Goal: Task Accomplishment & Management: Manage account settings

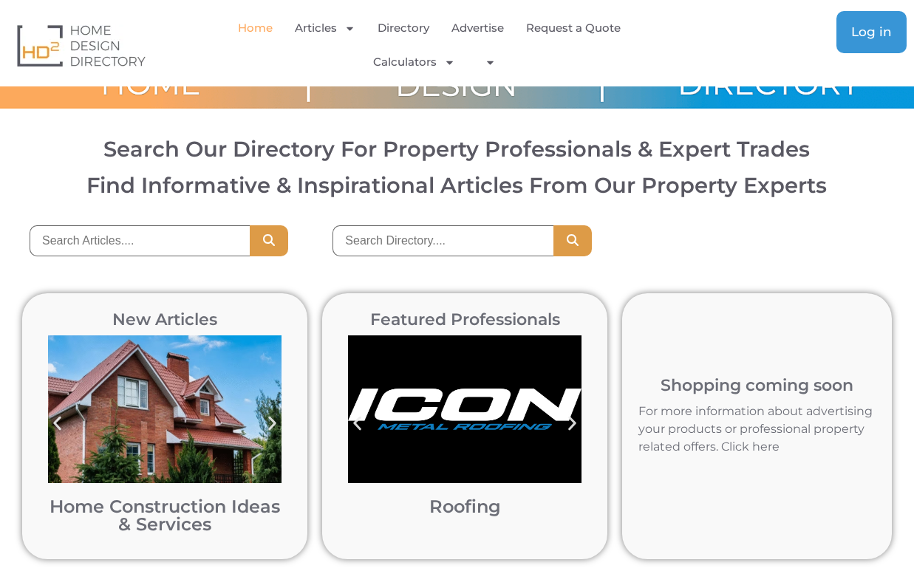
click at [864, 38] on span "Log in" at bounding box center [871, 32] width 41 height 13
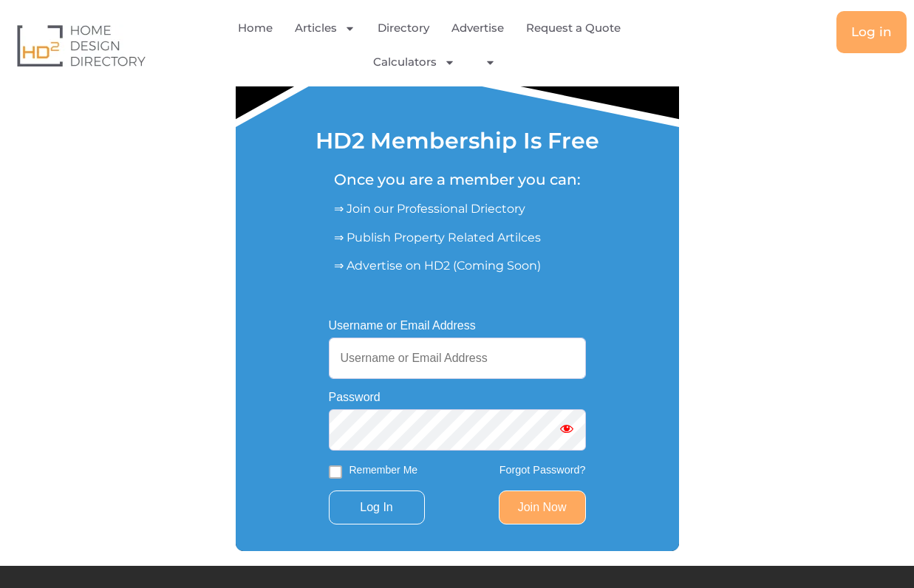
scroll to position [134, 0]
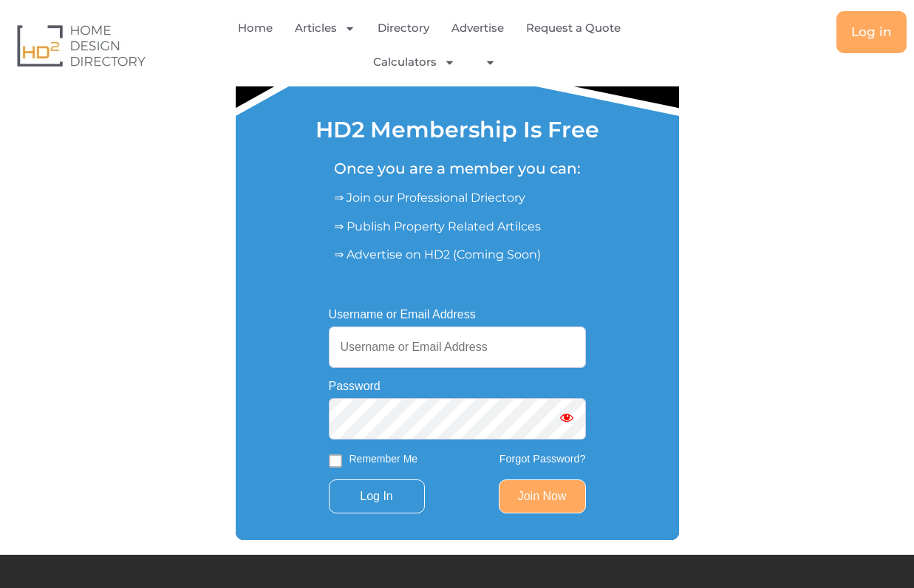
type input "[PERSON_NAME][EMAIL_ADDRESS][DOMAIN_NAME]"
click at [567, 417] on span "Show password" at bounding box center [566, 417] width 15 height 15
click at [338, 462] on input "Remember Me" at bounding box center [335, 460] width 13 height 13
checkbox input "true"
click at [383, 502] on input "Log In" at bounding box center [377, 496] width 96 height 34
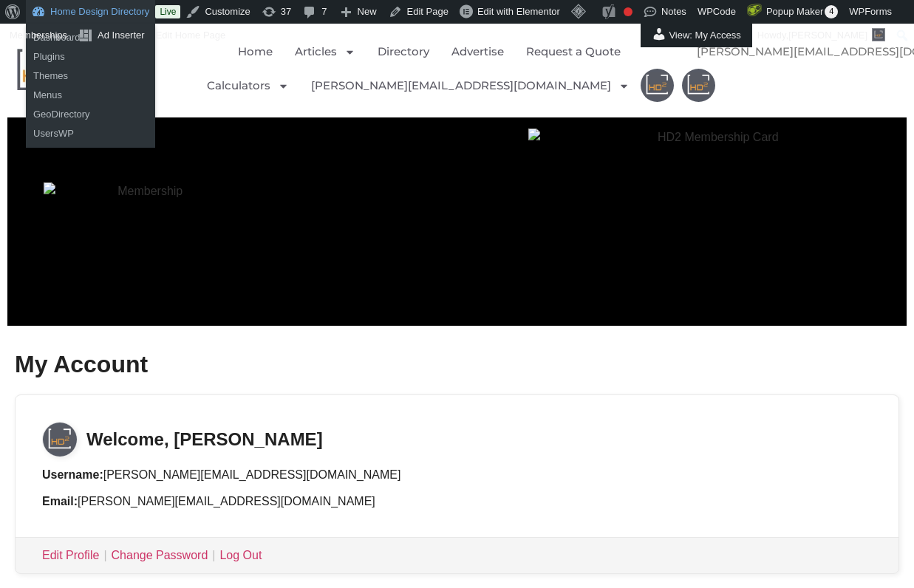
click at [95, 15] on link "Home Design Directory" at bounding box center [90, 12] width 129 height 24
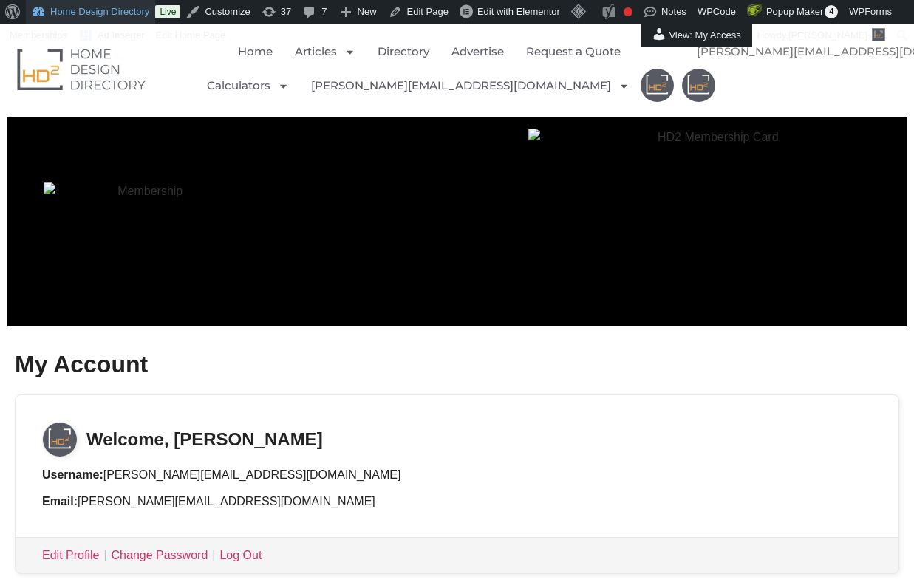
scroll to position [49, 0]
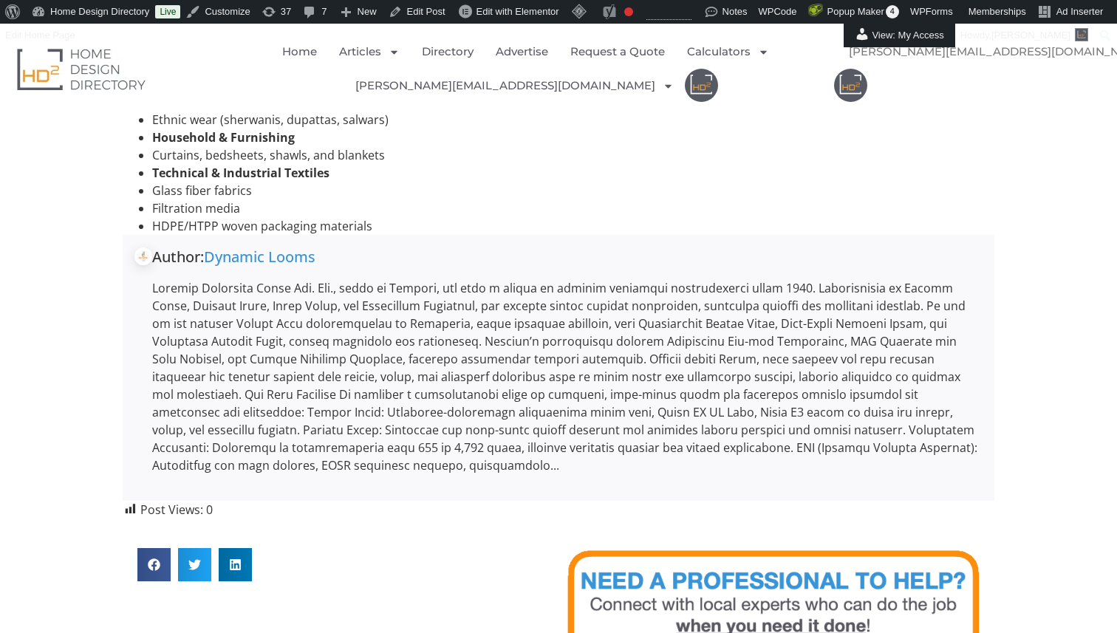
scroll to position [971, 0]
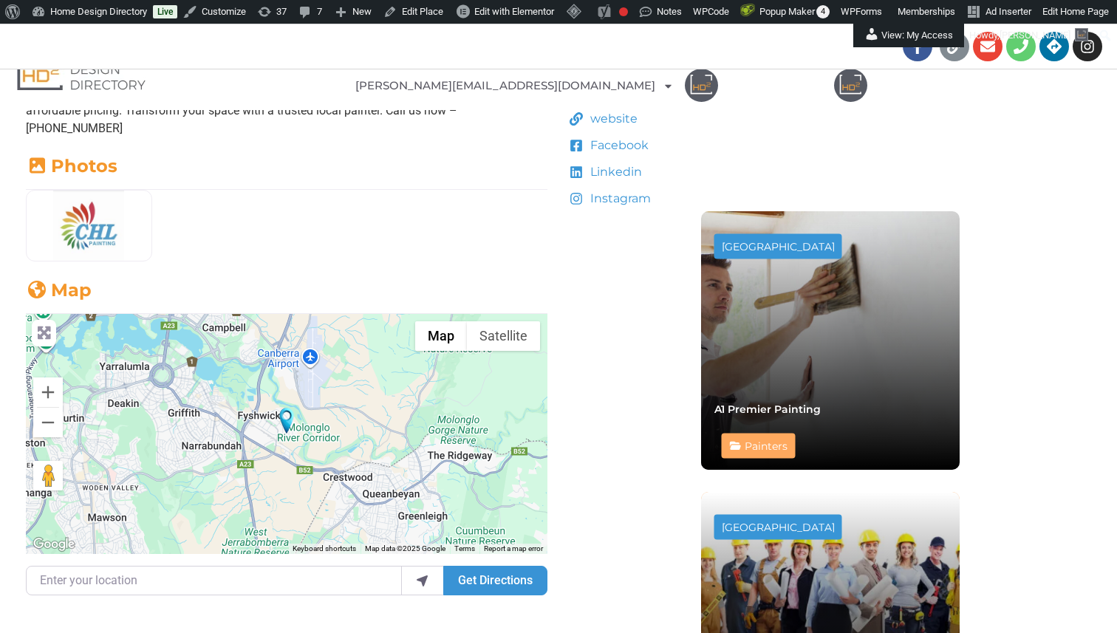
scroll to position [306, 0]
